Goal: Use online tool/utility: Utilize a website feature to perform a specific function

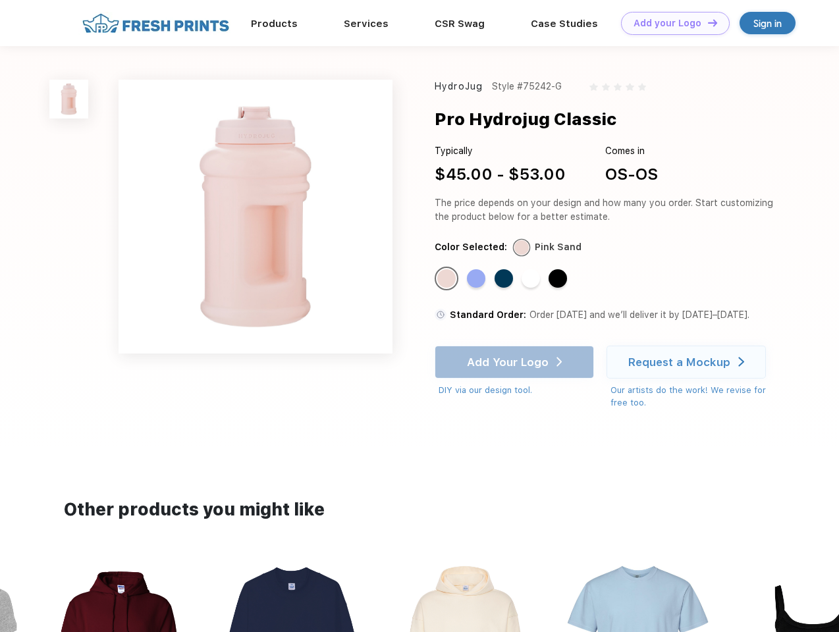
click at [670, 23] on link "Add your Logo Design Tool" at bounding box center [675, 23] width 109 height 23
click at [0, 0] on div "Design Tool" at bounding box center [0, 0] width 0 height 0
click at [707, 22] on link "Add your Logo Design Tool" at bounding box center [675, 23] width 109 height 23
click at [69, 99] on img at bounding box center [68, 99] width 39 height 39
click at [448, 279] on div "Standard Color" at bounding box center [446, 278] width 18 height 18
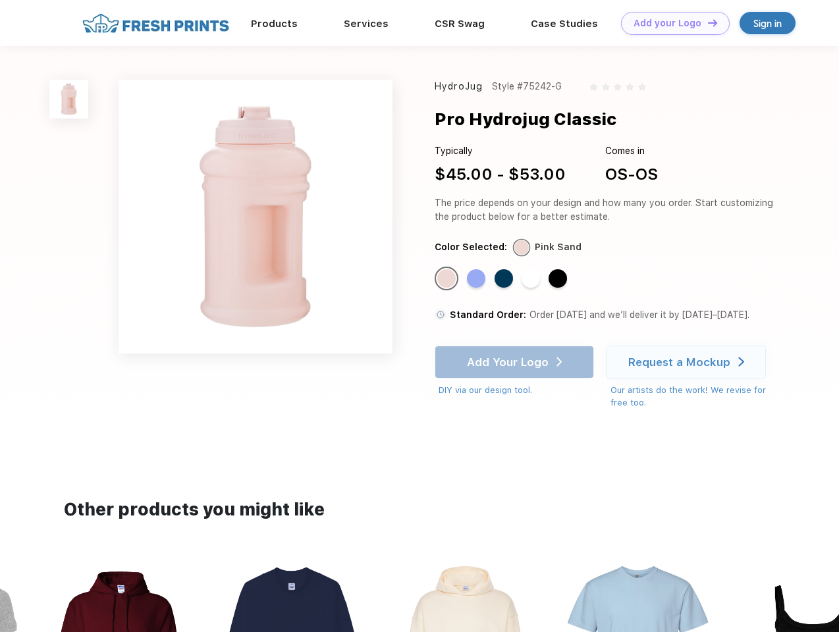
click at [477, 279] on div "Standard Color" at bounding box center [476, 278] width 18 height 18
click at [505, 279] on div "Standard Color" at bounding box center [504, 278] width 18 height 18
click at [532, 279] on div "Standard Color" at bounding box center [531, 278] width 18 height 18
click at [559, 279] on div "Standard Color" at bounding box center [558, 278] width 18 height 18
click at [516, 362] on div "Add Your Logo DIY via our design tool. Ah shoot! This product isn't up in our d…" at bounding box center [514, 371] width 159 height 51
